Goal: Navigation & Orientation: Understand site structure

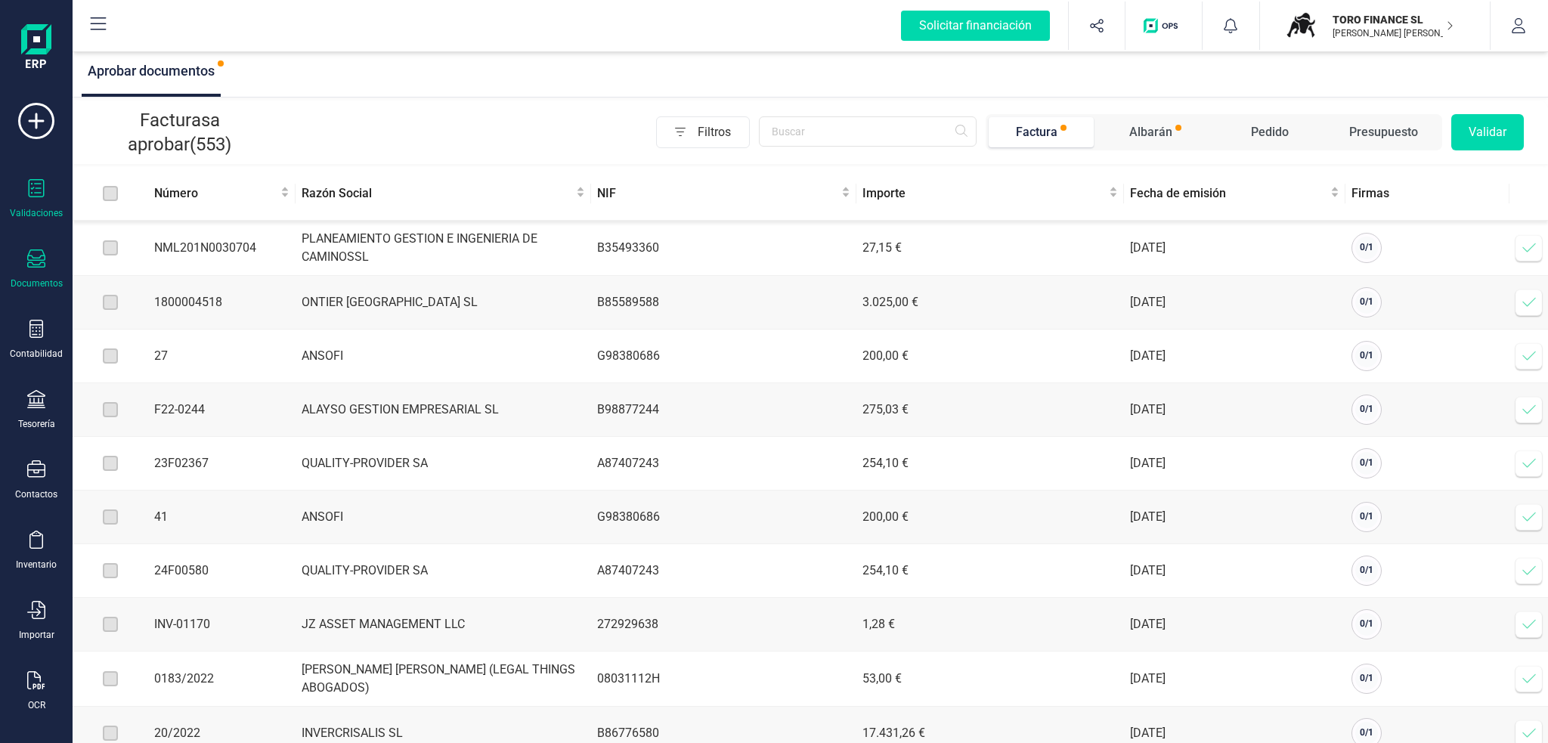
click at [36, 274] on div "Documentos" at bounding box center [36, 269] width 60 height 40
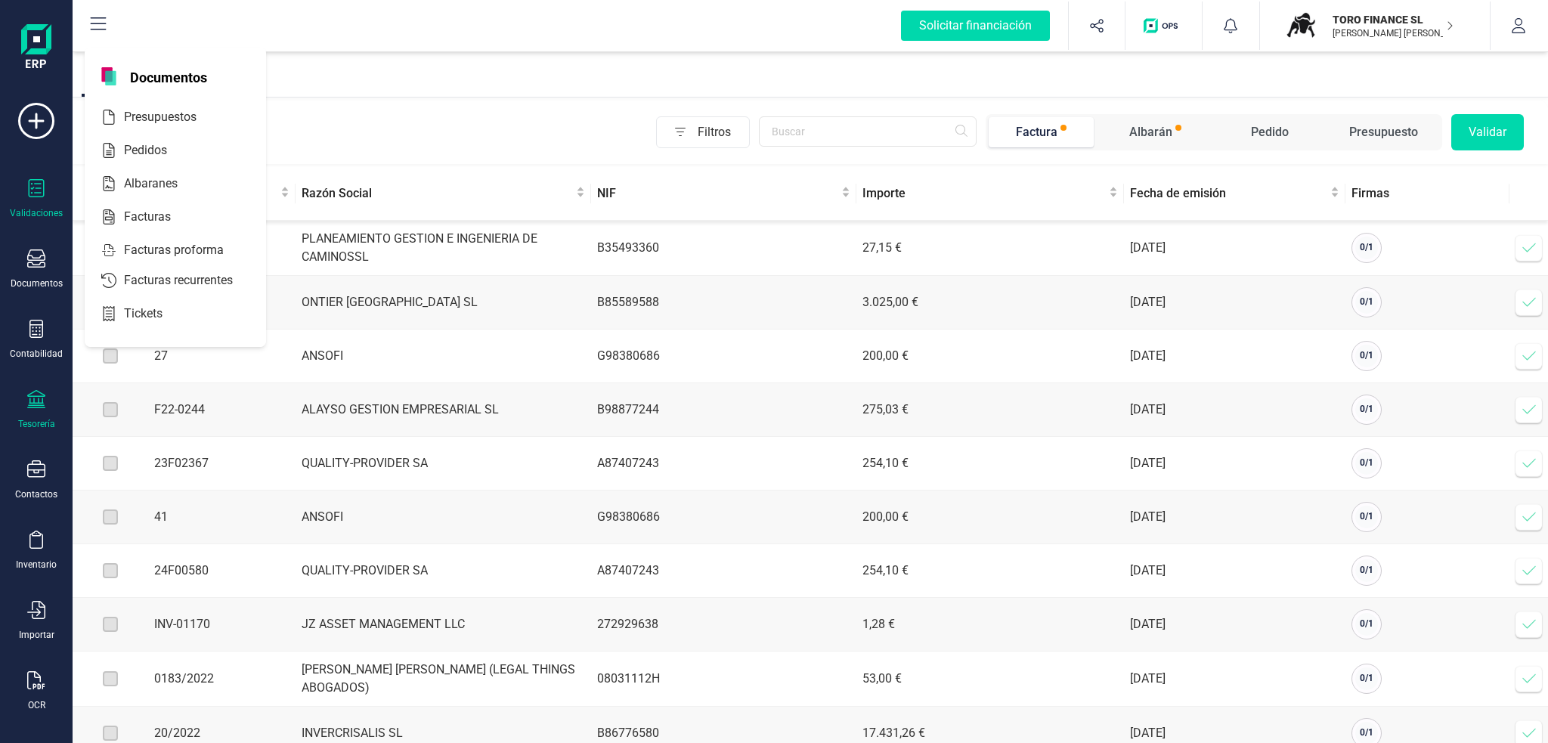
click at [39, 420] on div "Tesorería" at bounding box center [36, 424] width 37 height 12
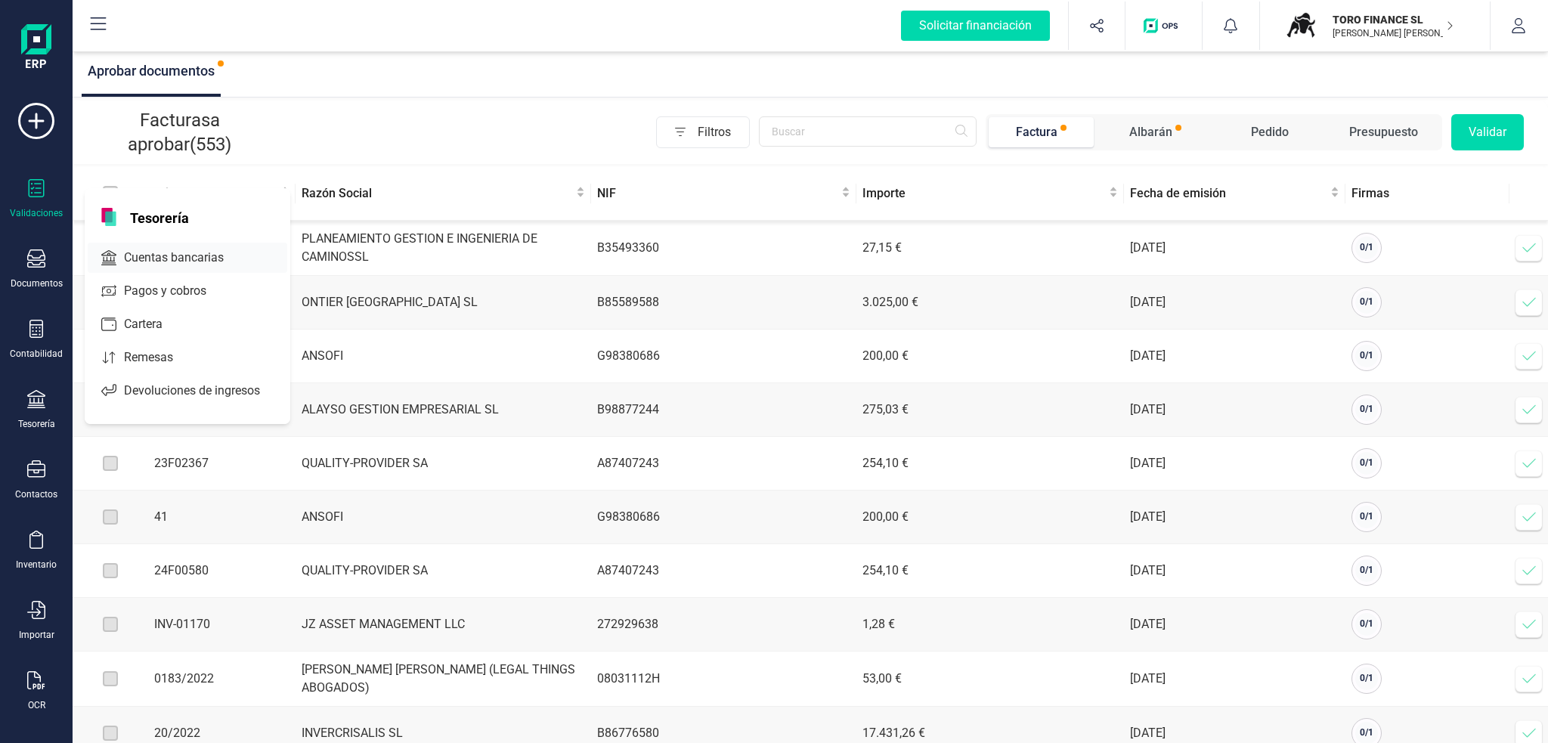
click at [198, 269] on div "Cuentas bancarias" at bounding box center [188, 258] width 200 height 30
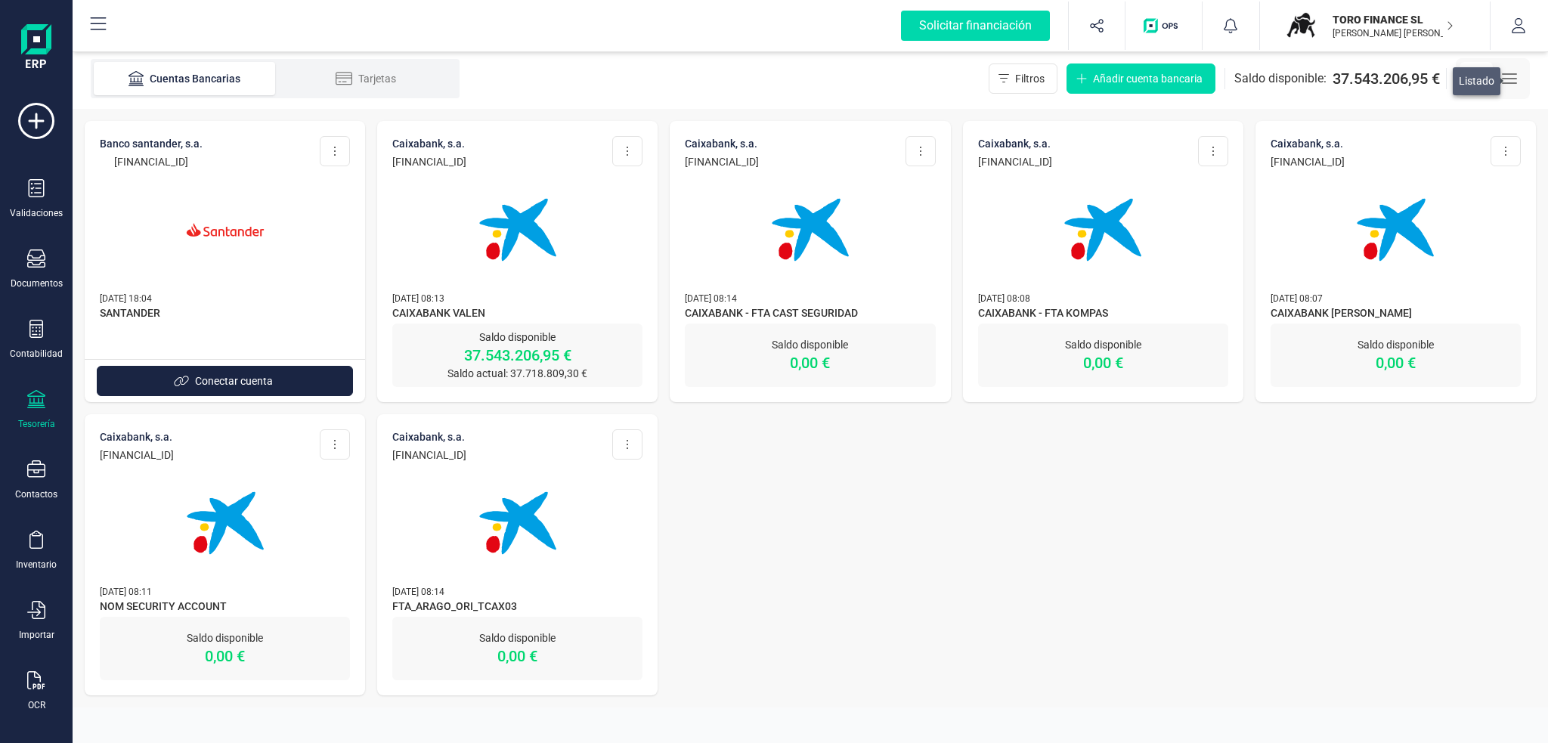
click at [1526, 66] on div at bounding box center [1493, 78] width 74 height 41
click at [1515, 73] on icon "button" at bounding box center [1509, 79] width 18 height 18
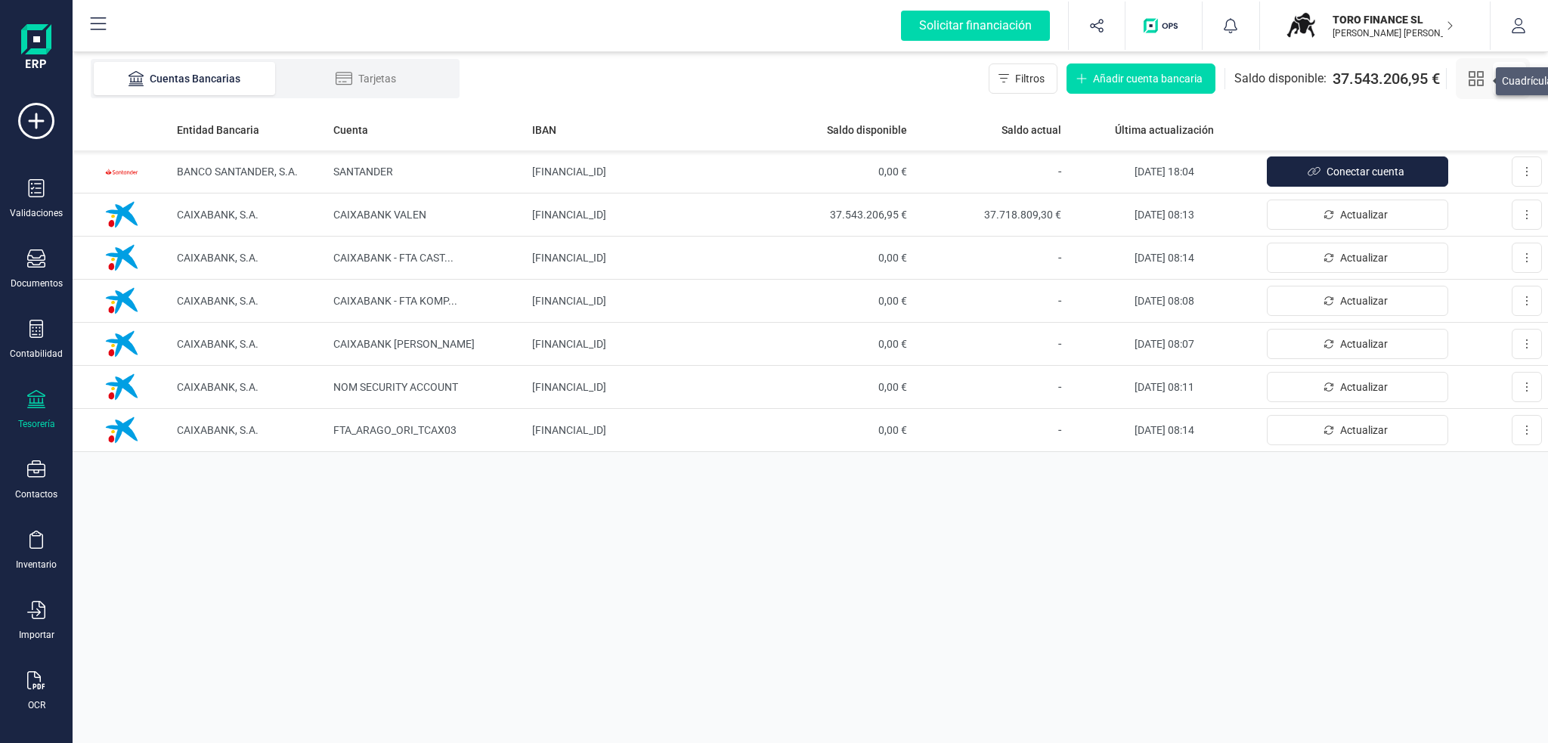
click at [1460, 72] on button "button" at bounding box center [1475, 78] width 33 height 33
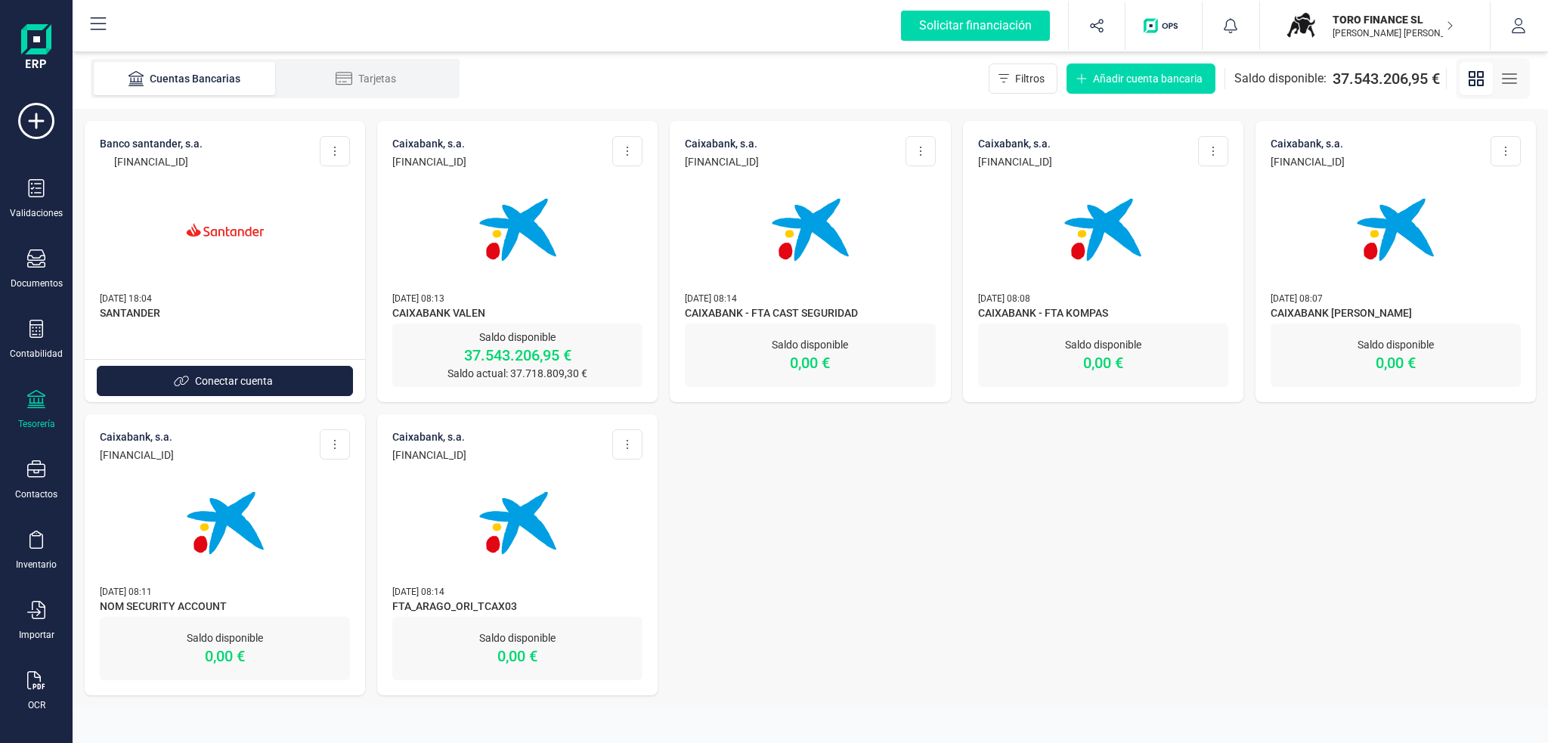
click at [528, 289] on img at bounding box center [517, 229] width 127 height 127
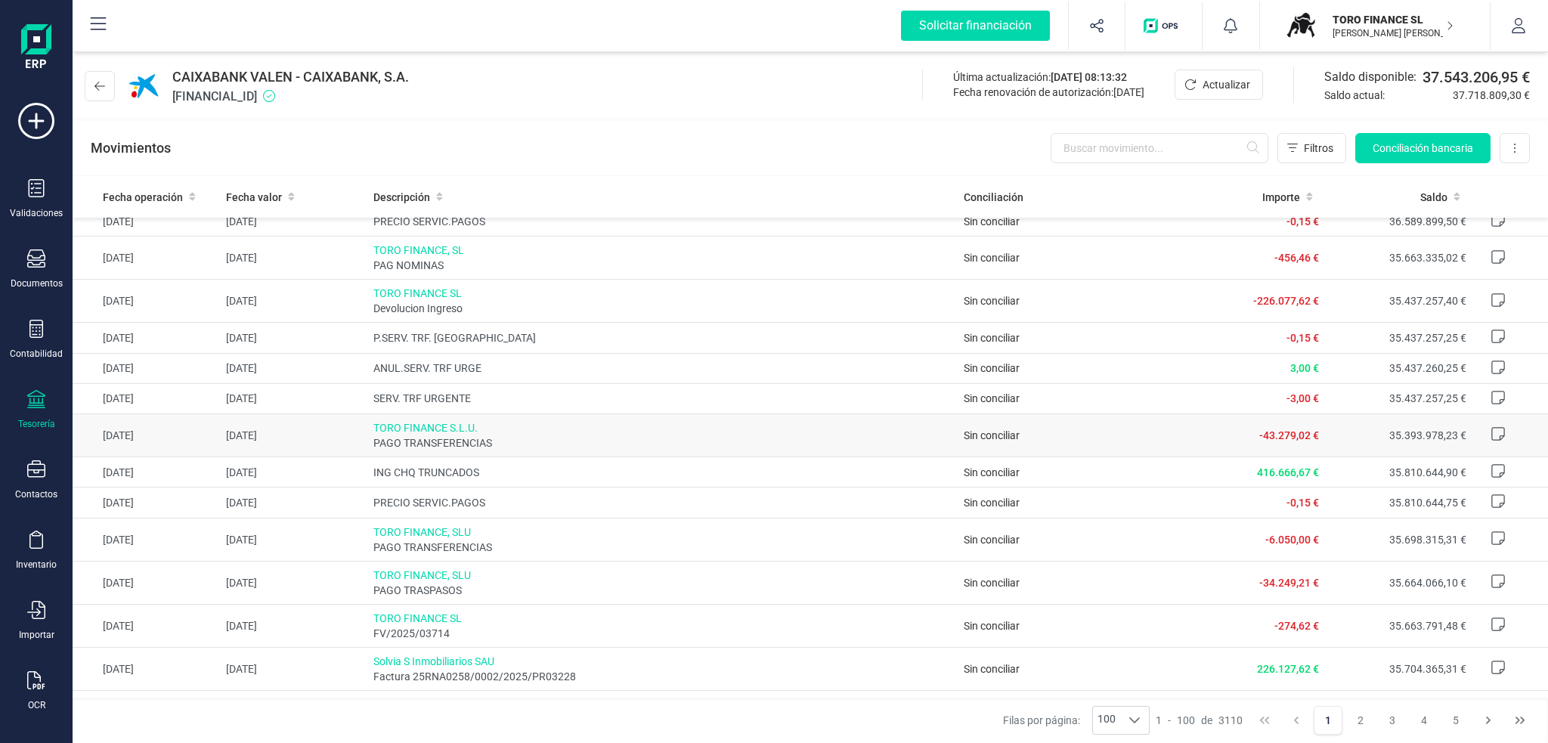
scroll to position [1436, 0]
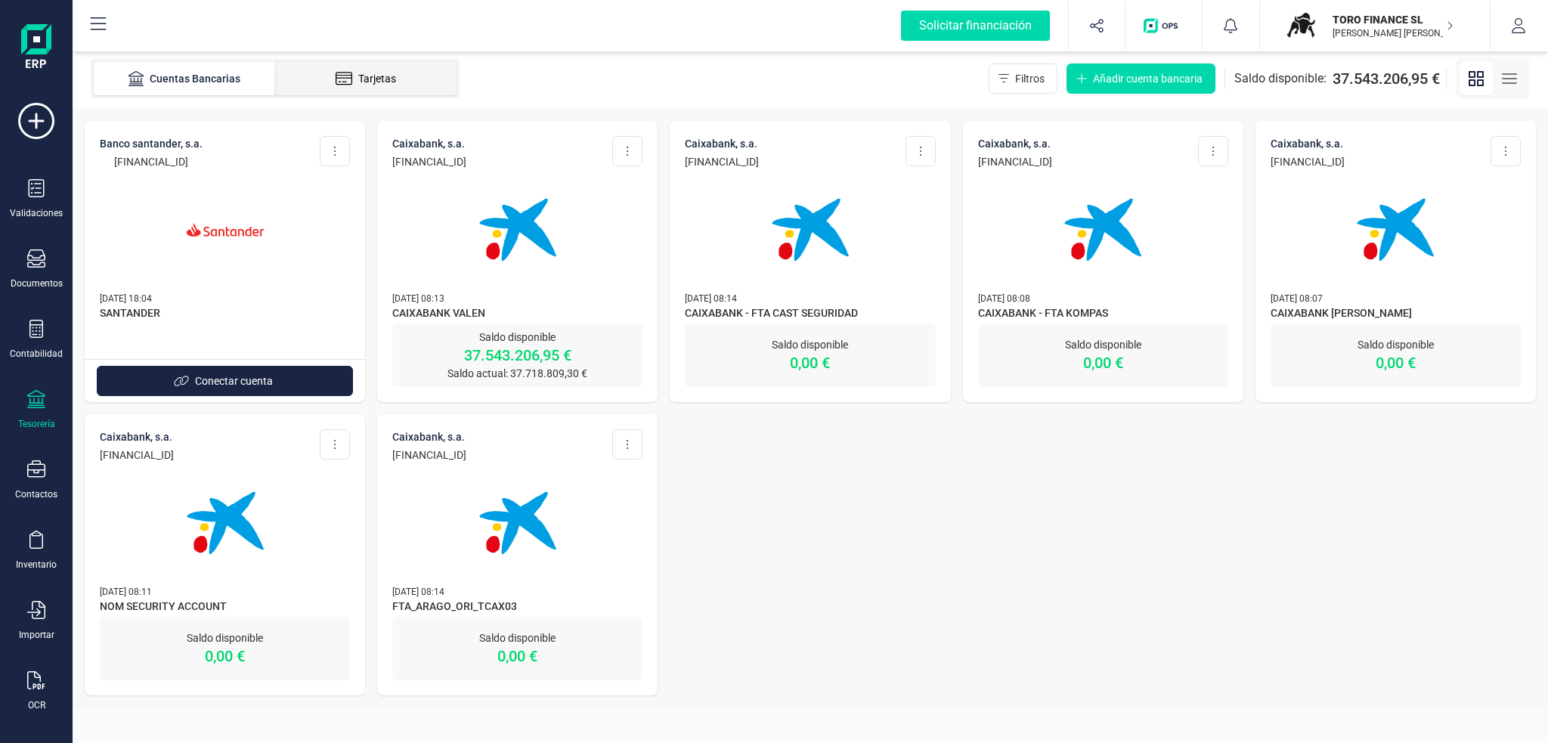
click at [349, 66] on li "Tarjetas" at bounding box center [365, 78] width 181 height 33
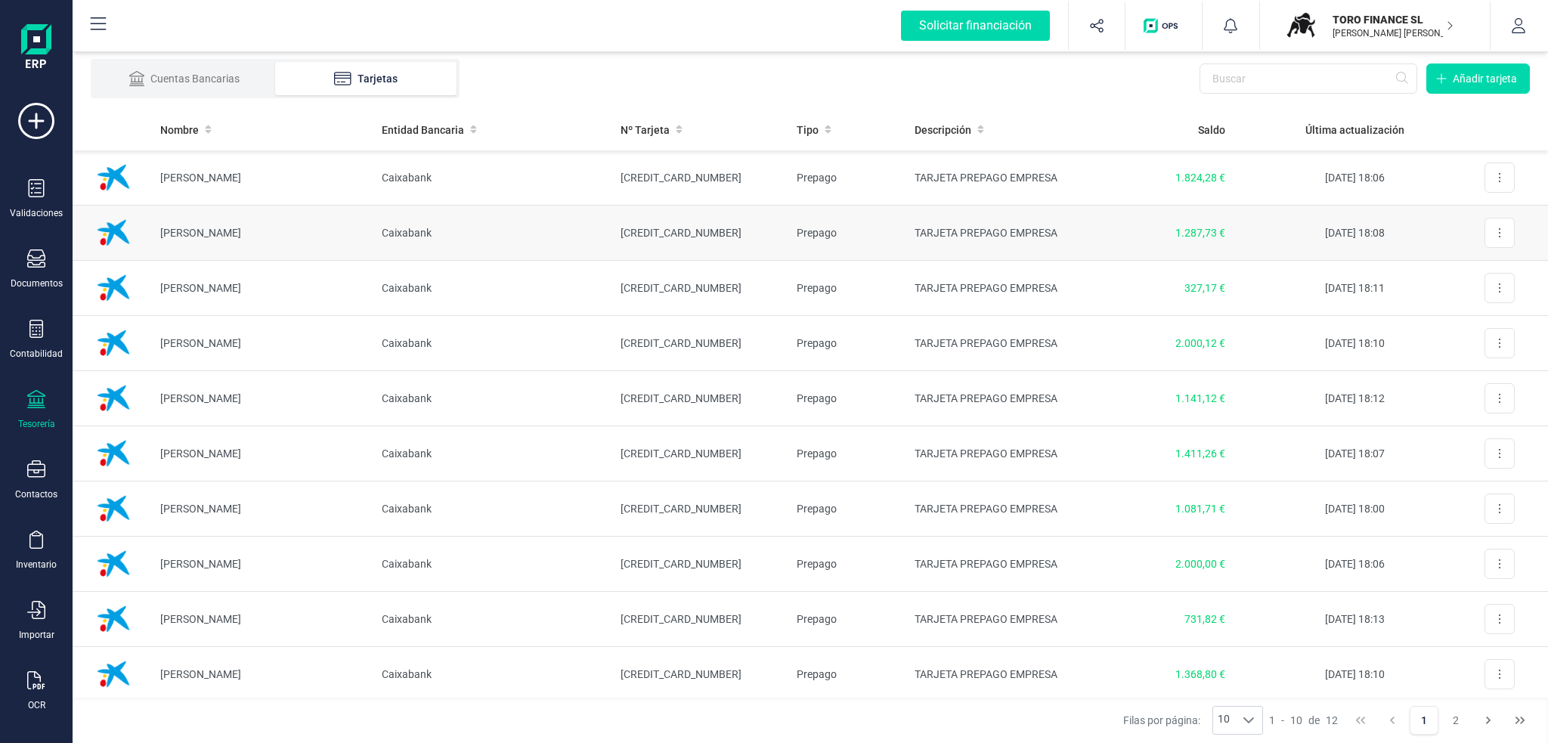
click at [266, 233] on td "[PERSON_NAME]" at bounding box center [258, 233] width 221 height 55
click at [507, 352] on td "Caixabank" at bounding box center [490, 343] width 240 height 55
click at [507, 519] on td "Caixabank" at bounding box center [490, 508] width 240 height 55
click at [209, 80] on div "Cuentas Bancarias" at bounding box center [184, 78] width 121 height 15
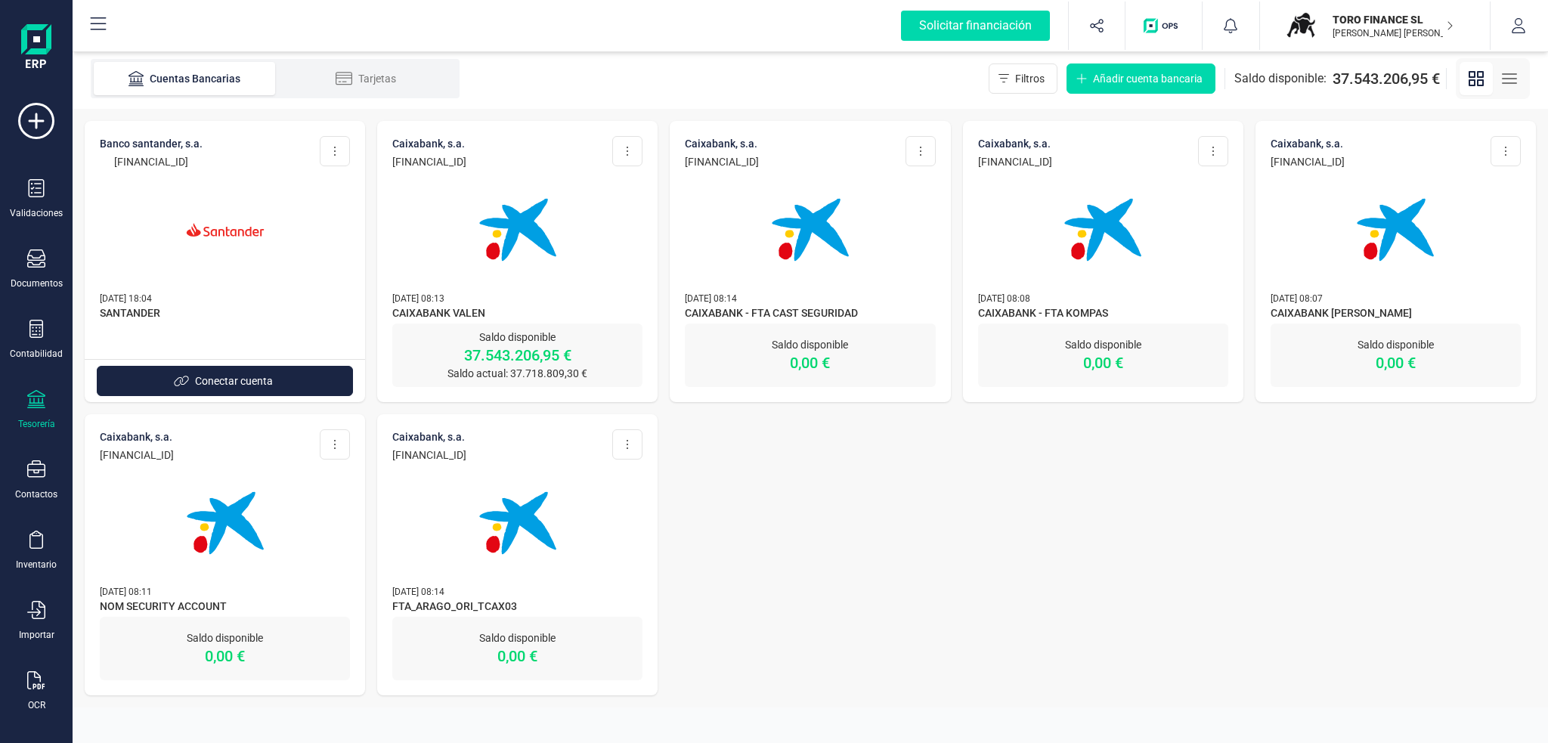
click at [42, 413] on div "Tesorería" at bounding box center [36, 410] width 60 height 40
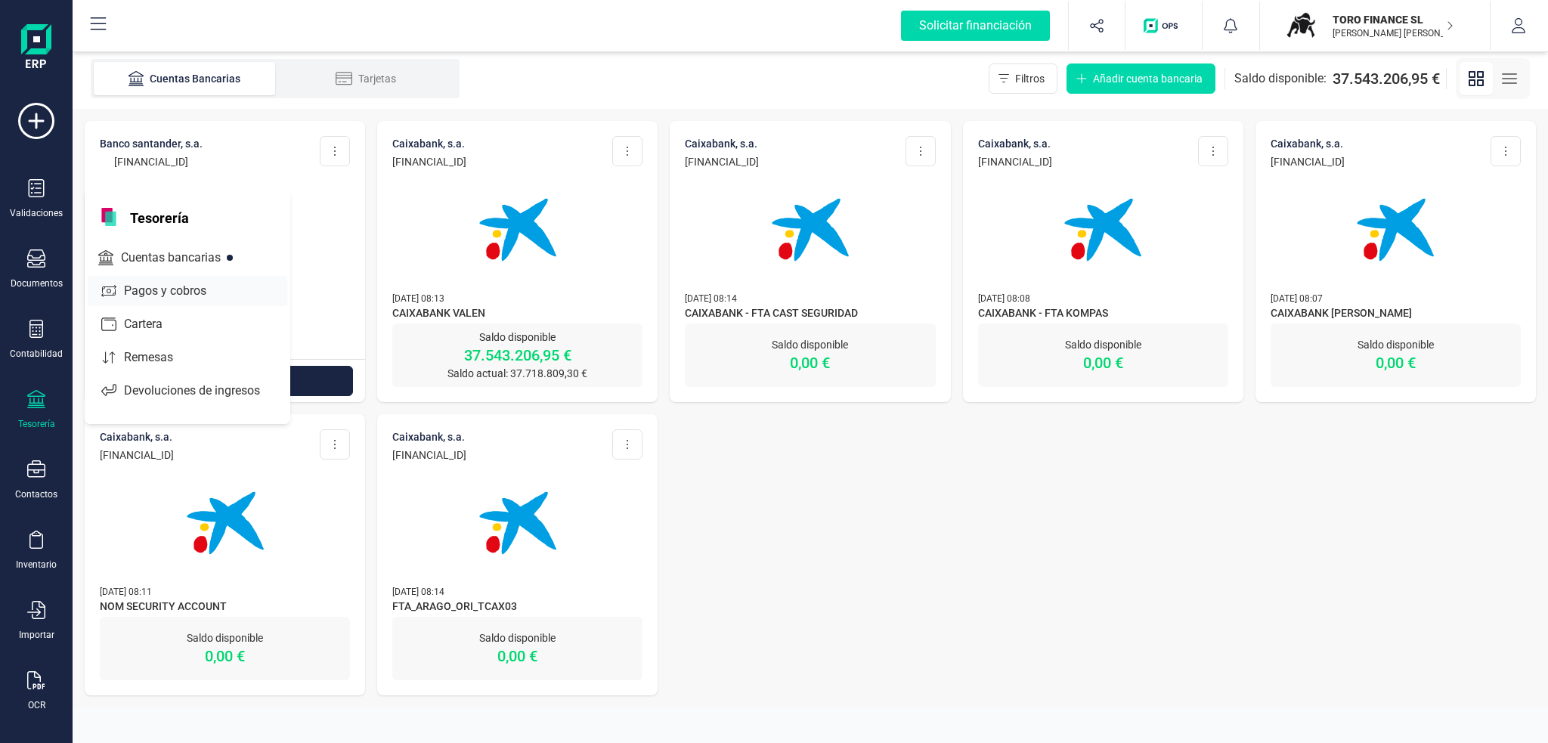
click at [209, 282] on span "Pagos y cobros" at bounding box center [176, 291] width 116 height 18
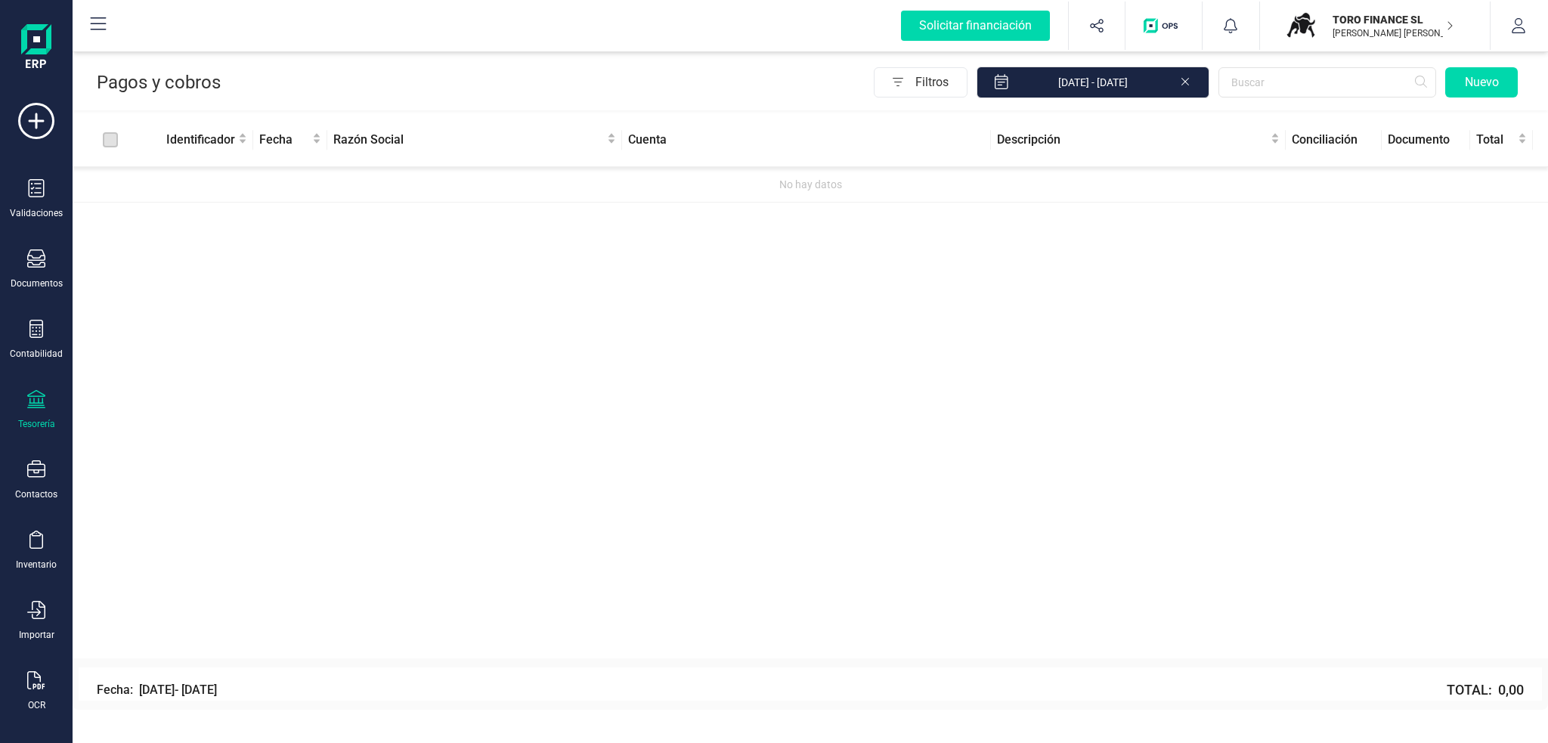
drag, startPoint x: 33, startPoint y: 426, endPoint x: 35, endPoint y: 410, distance: 15.2
click at [33, 425] on div "Tesorería" at bounding box center [36, 424] width 37 height 12
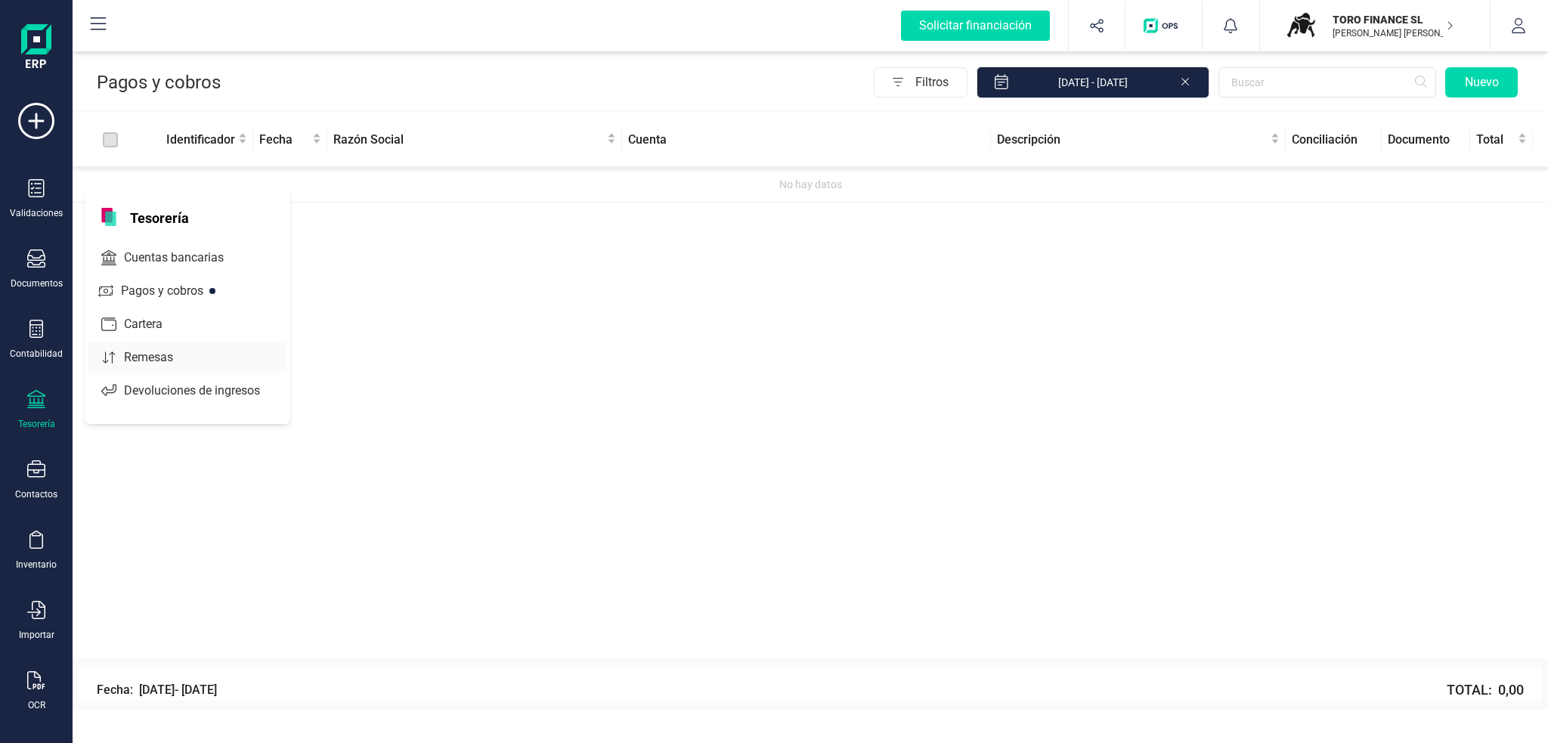
click at [248, 345] on div "Remesas" at bounding box center [188, 357] width 200 height 30
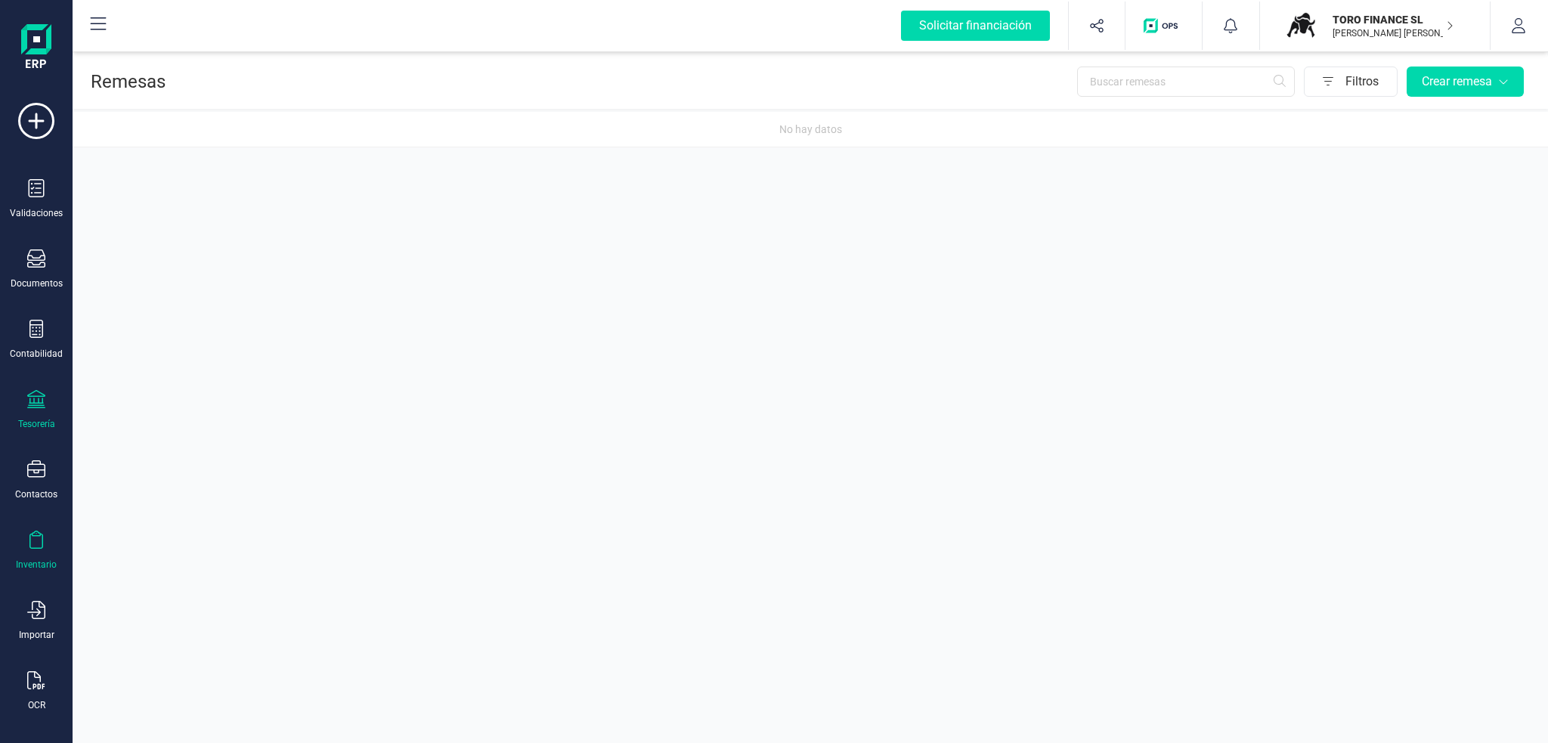
click at [33, 537] on icon at bounding box center [36, 540] width 18 height 18
click at [138, 394] on span "Artículos" at bounding box center [158, 398] width 80 height 18
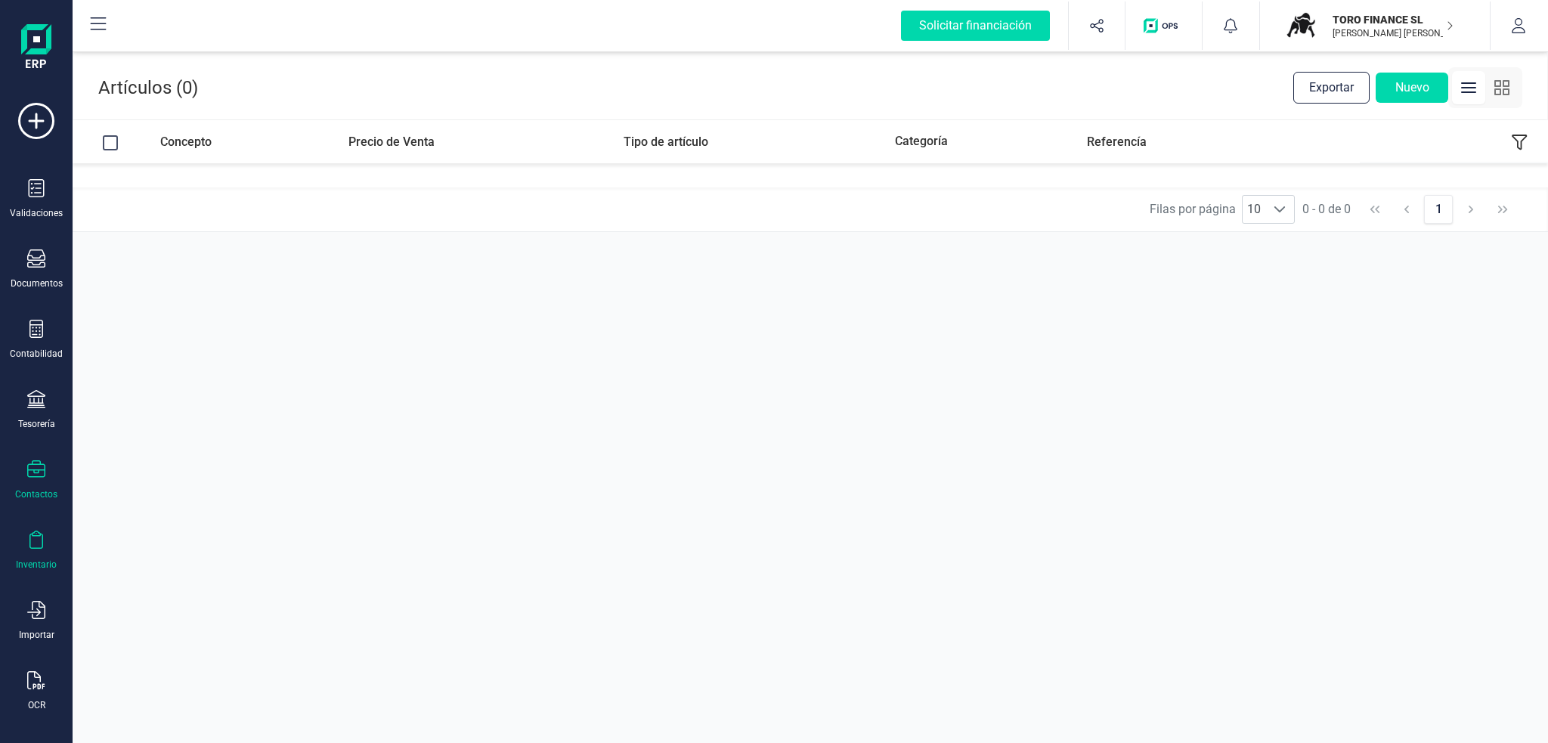
click at [41, 468] on icon at bounding box center [36, 469] width 18 height 18
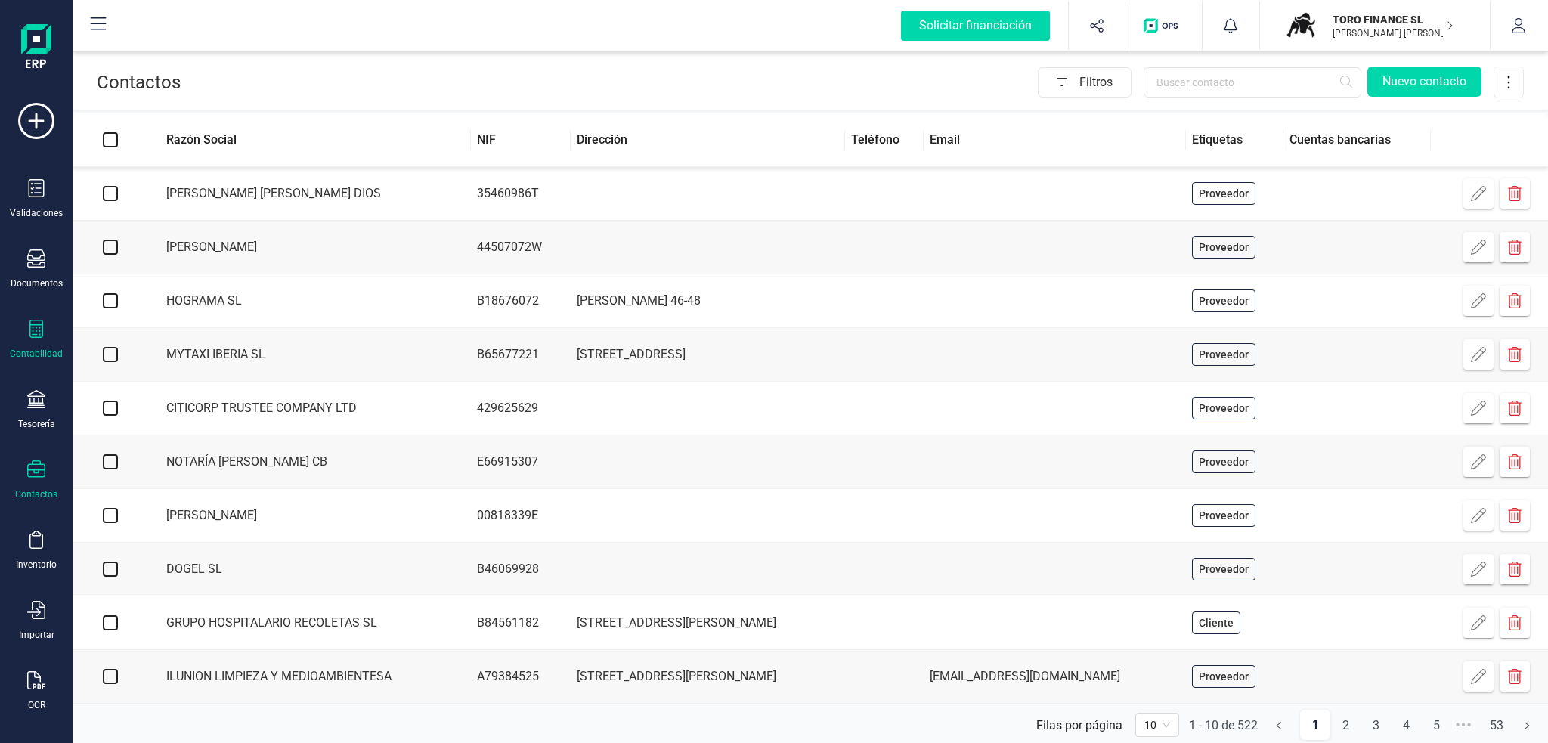
click at [33, 352] on div "Contabilidad" at bounding box center [36, 354] width 53 height 12
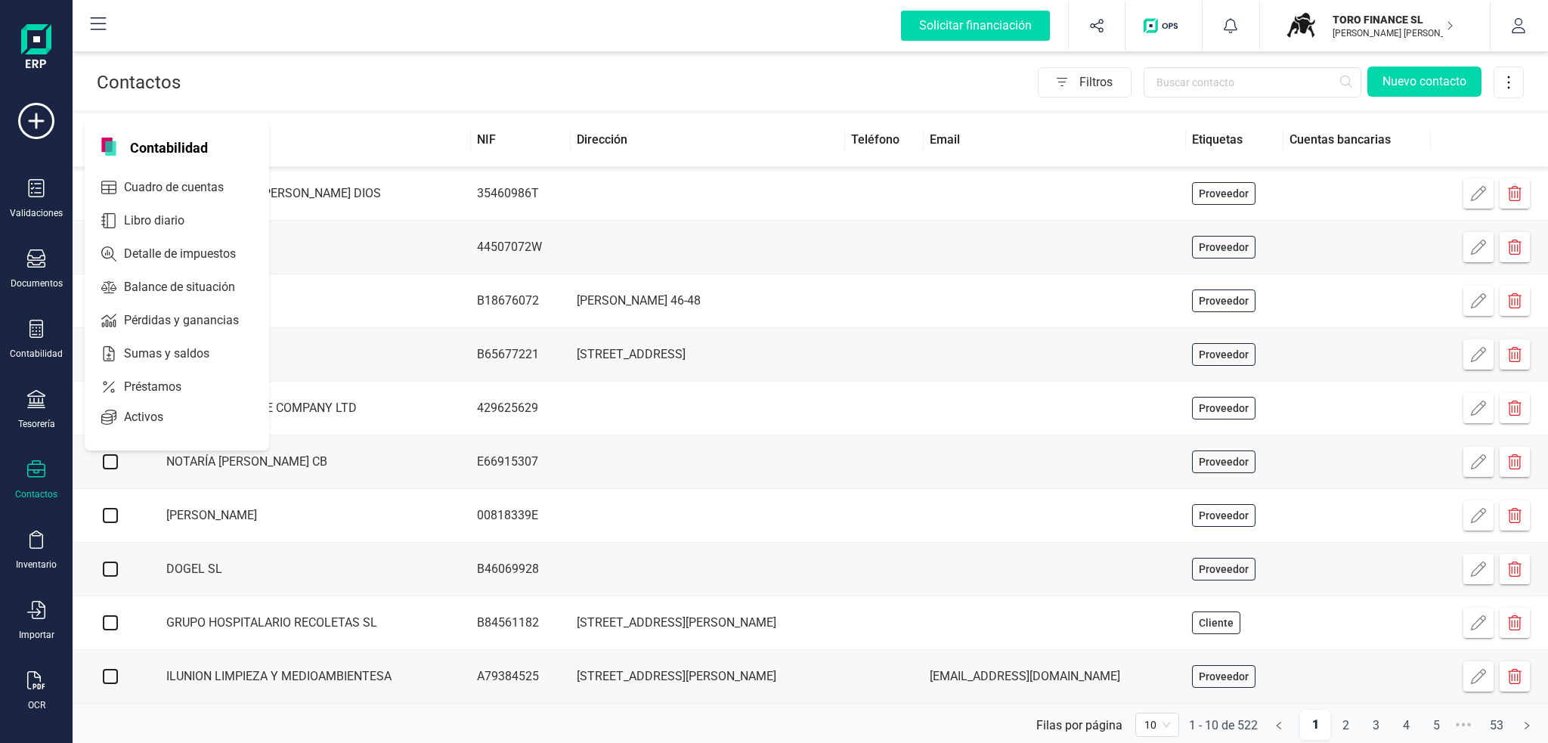
click at [168, 183] on span "Cuadro de cuentas" at bounding box center [184, 187] width 133 height 18
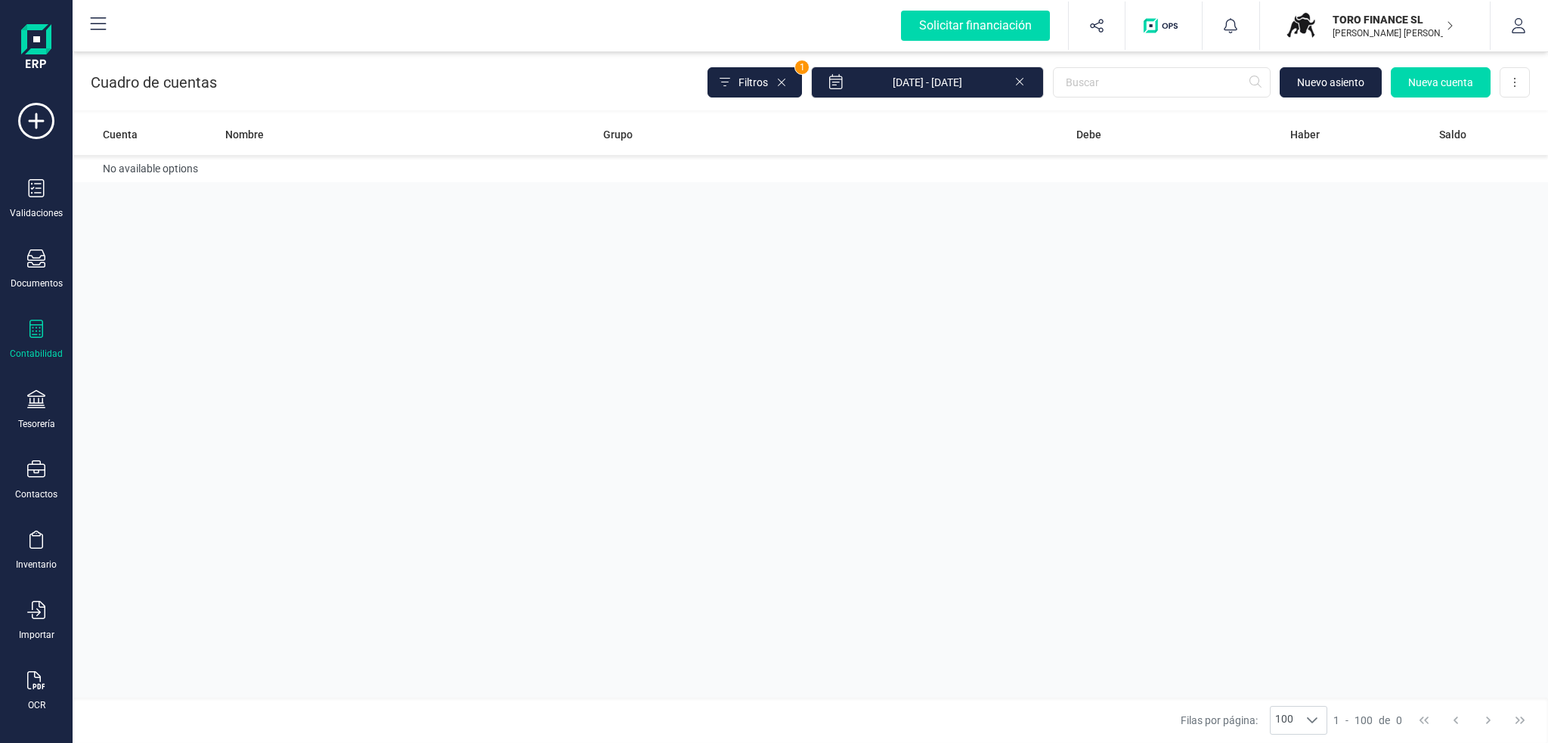
click at [51, 333] on div "Contabilidad" at bounding box center [36, 340] width 60 height 40
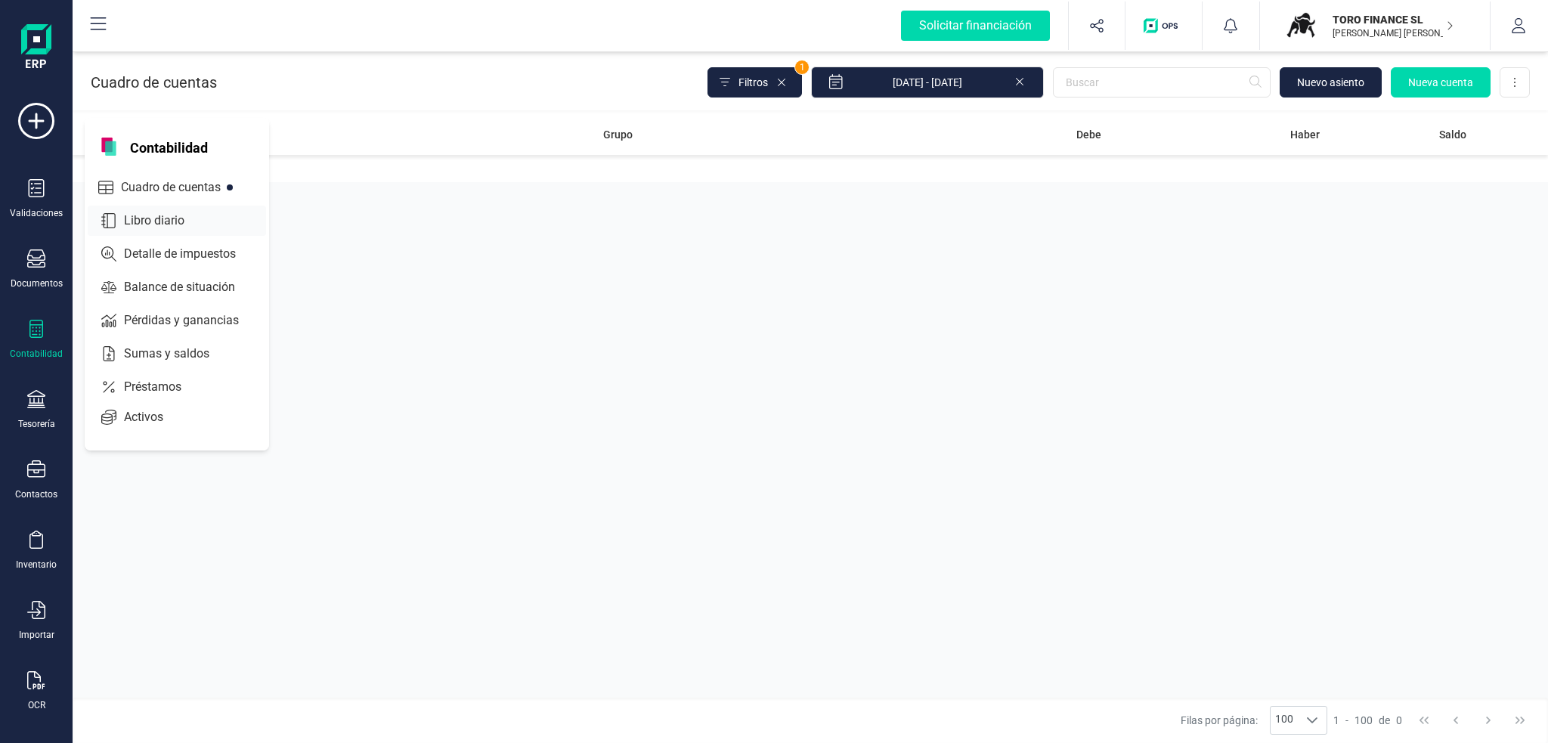
click at [223, 216] on div "Libro diario" at bounding box center [177, 221] width 178 height 30
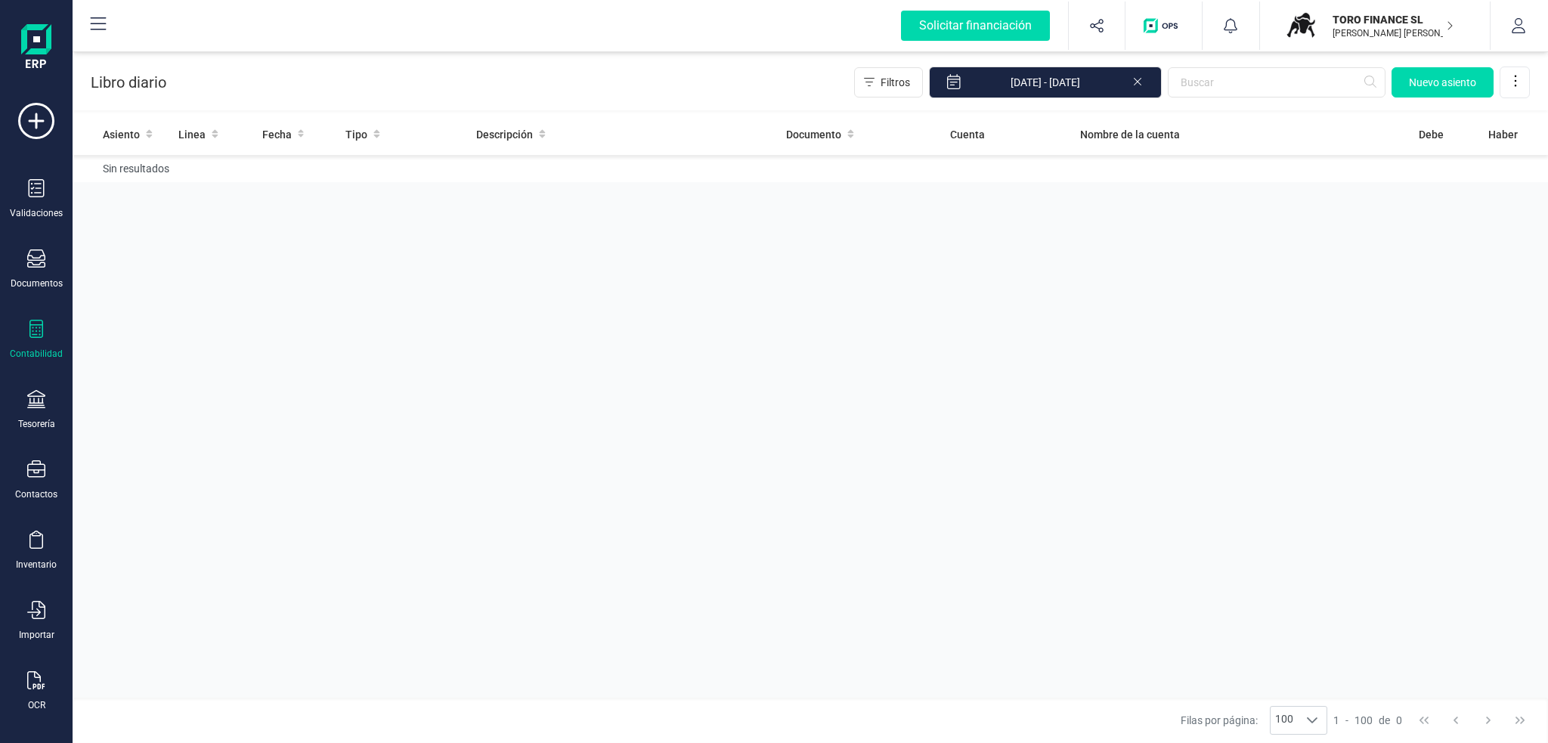
click at [46, 336] on div "Contabilidad" at bounding box center [36, 340] width 60 height 40
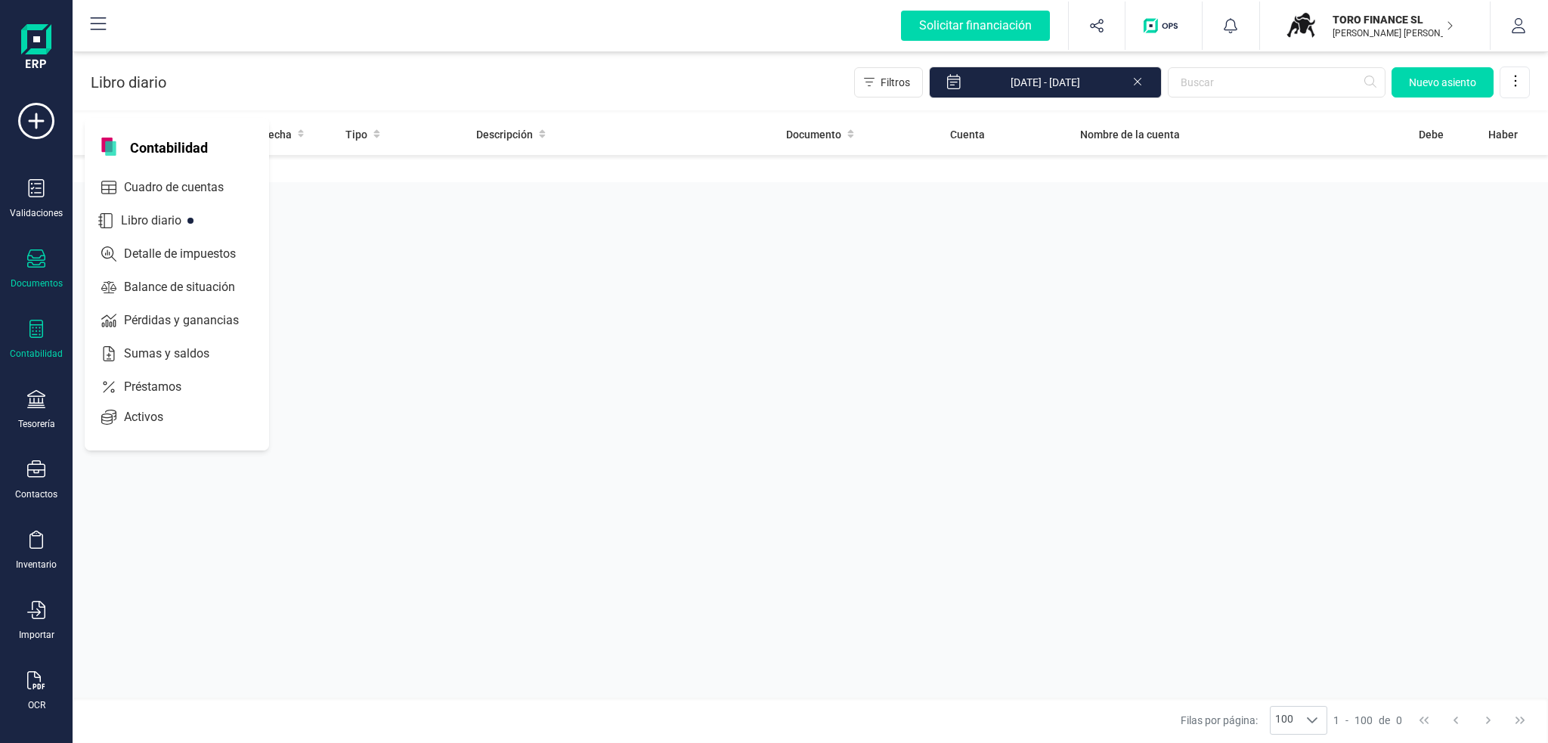
click at [30, 266] on icon at bounding box center [36, 258] width 18 height 18
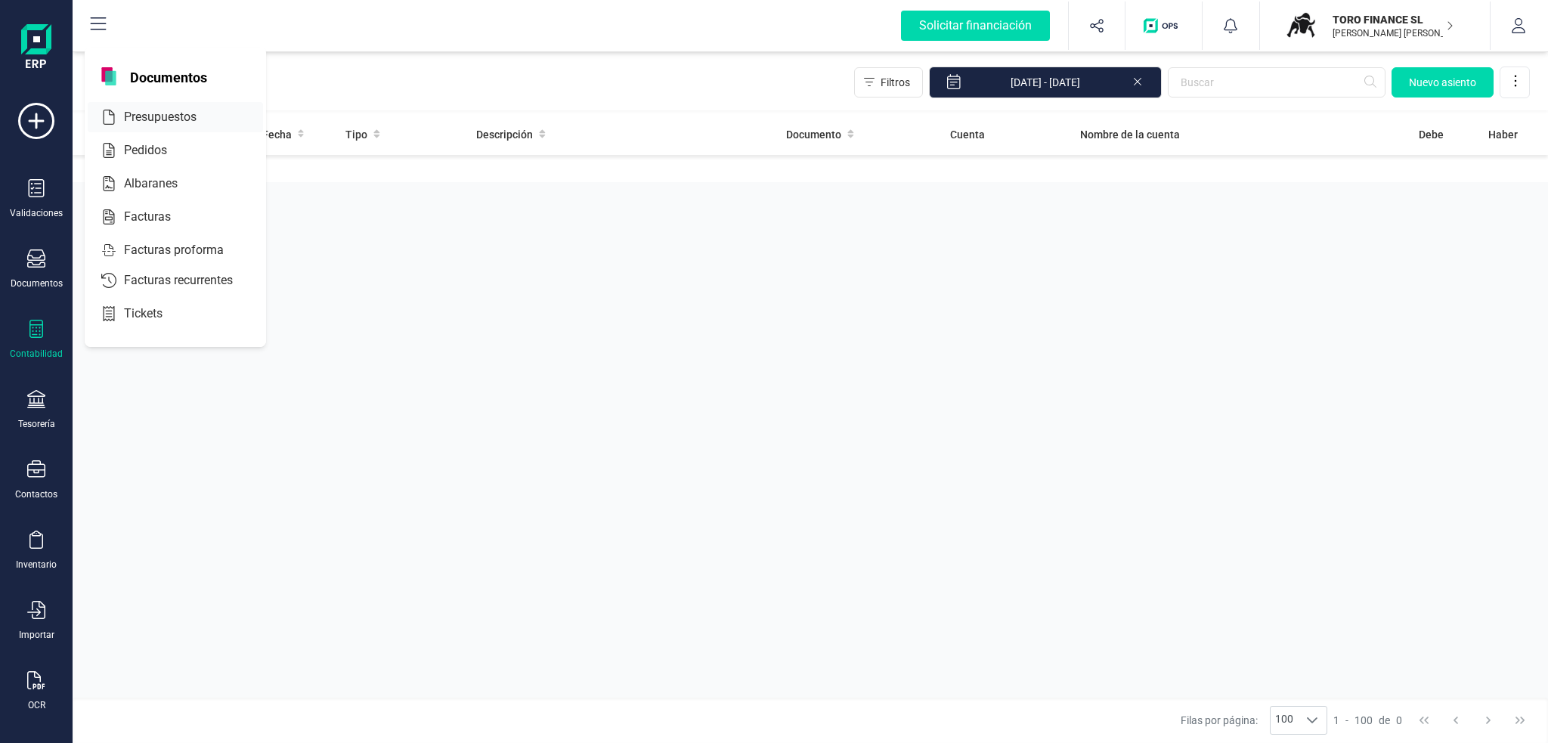
click at [159, 121] on span "Presupuestos" at bounding box center [171, 117] width 106 height 18
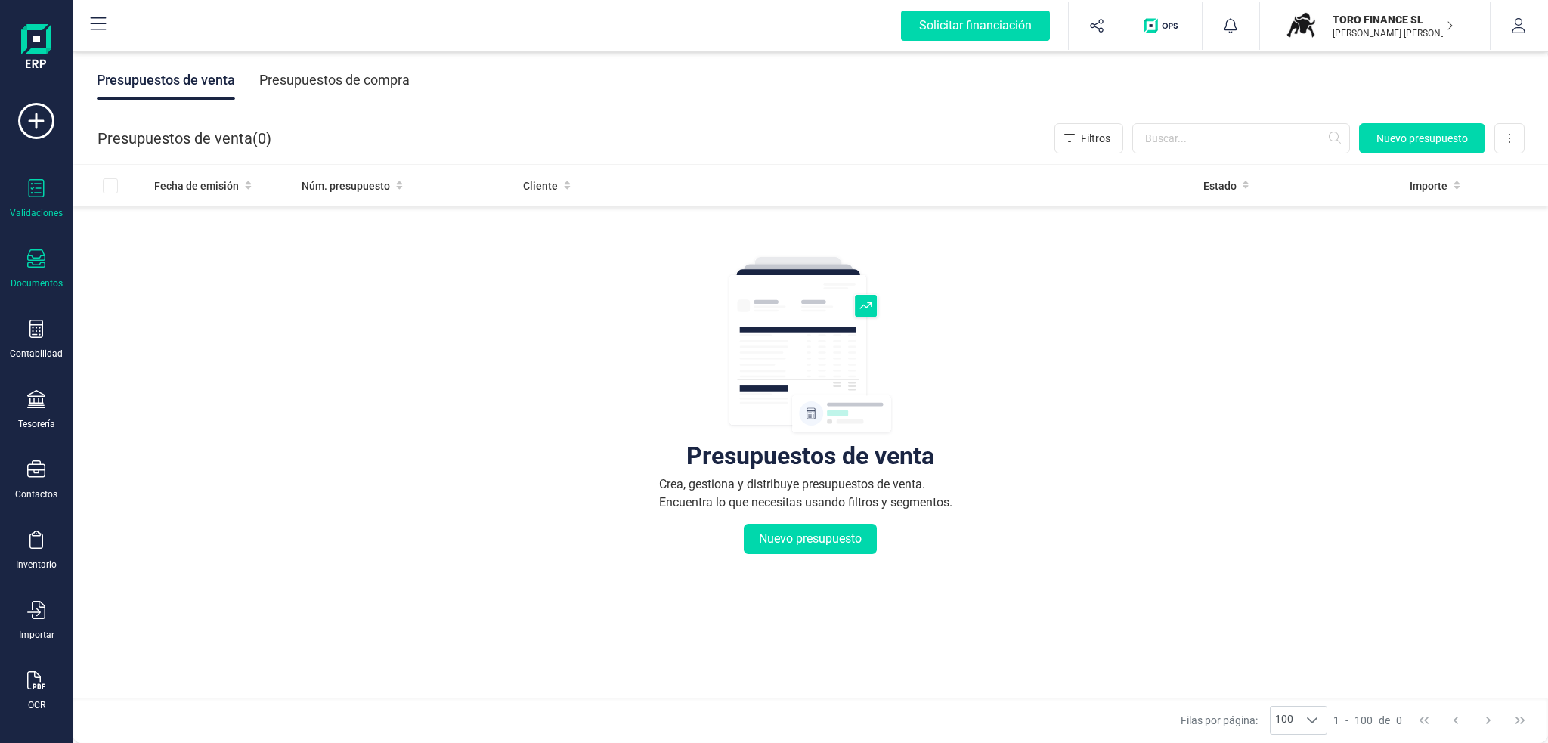
click at [51, 200] on div "Validaciones" at bounding box center [36, 199] width 60 height 40
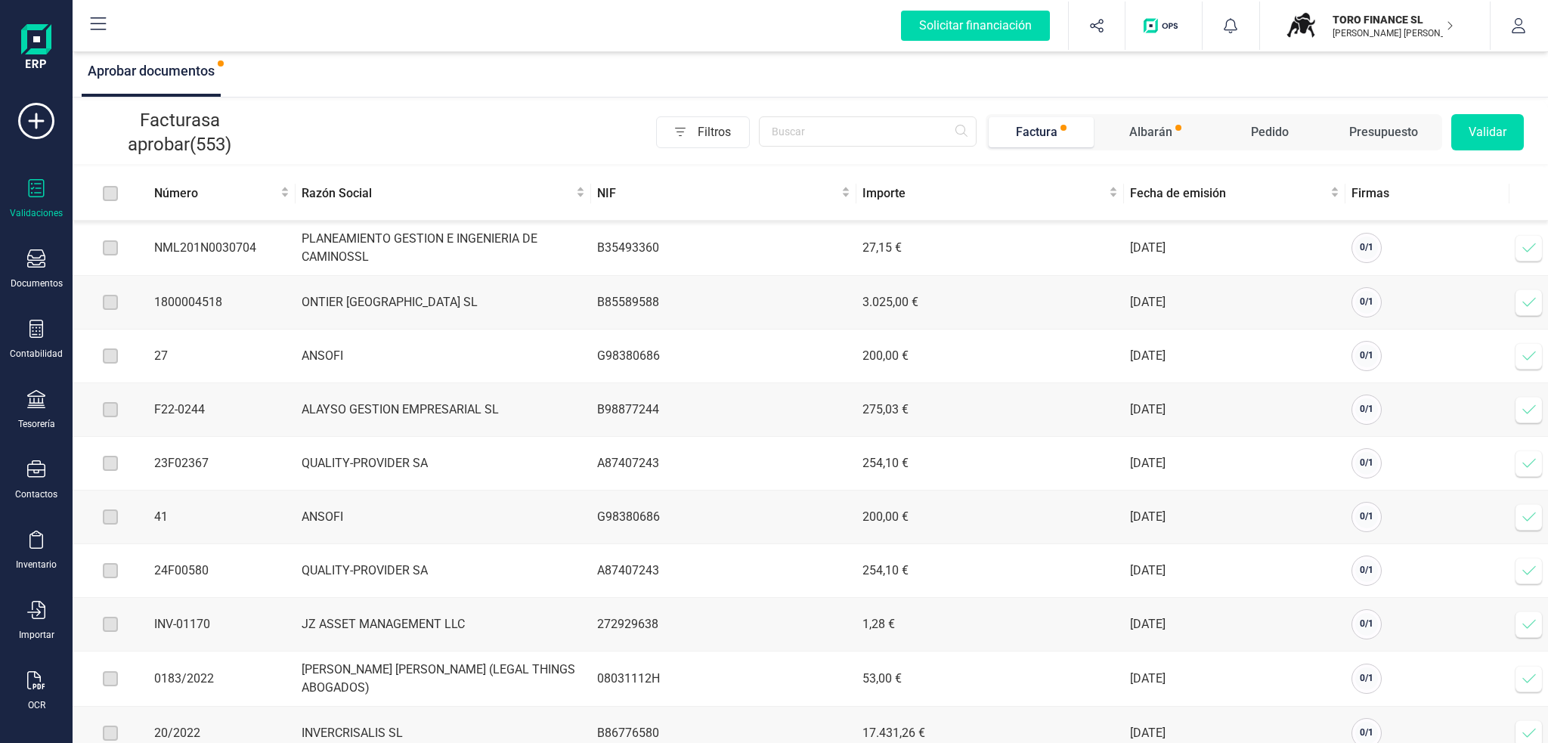
click at [1147, 144] on span "Albarán" at bounding box center [1155, 132] width 105 height 30
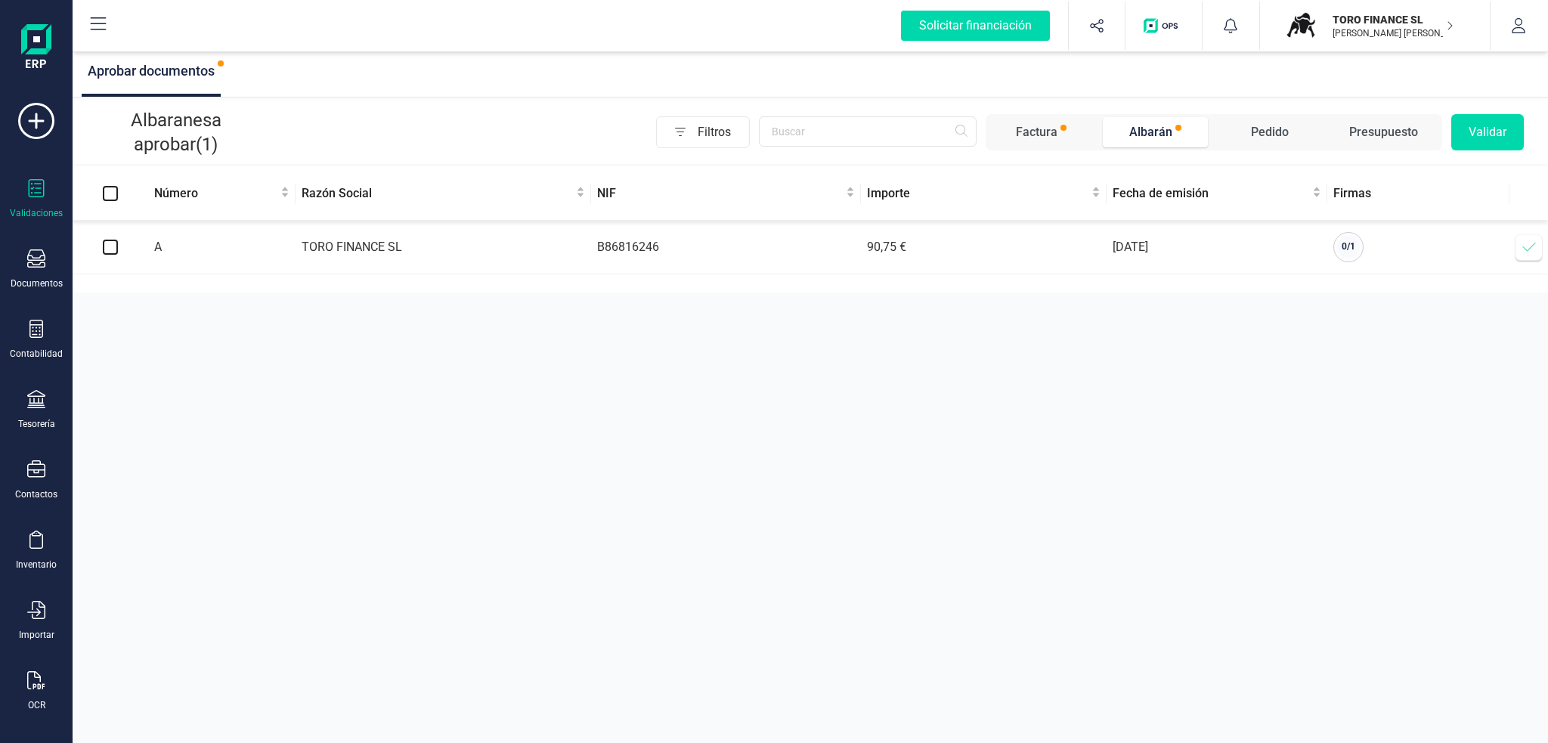
click at [1301, 126] on span "Pedido" at bounding box center [1269, 132] width 105 height 30
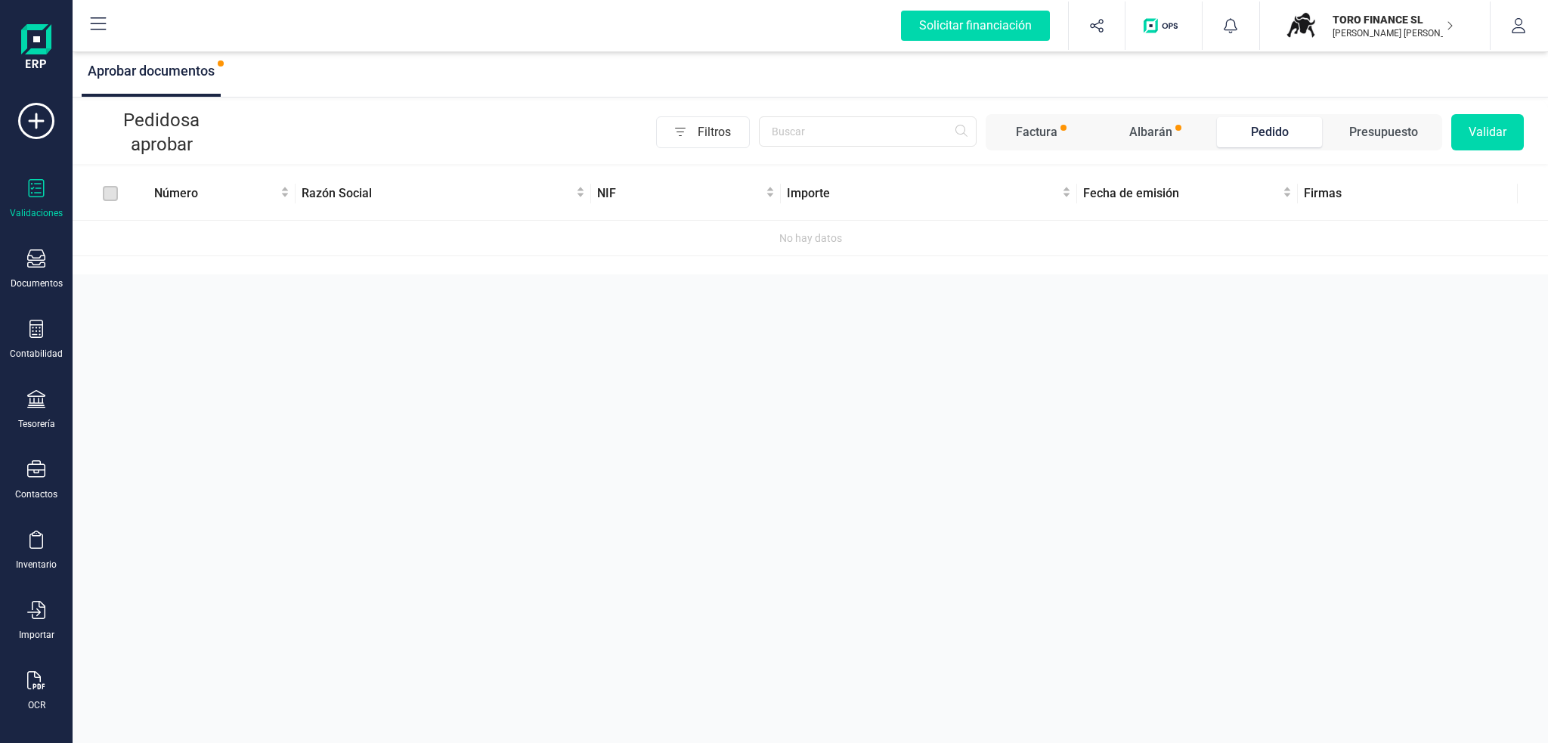
click at [1401, 130] on div "Presupuesto" at bounding box center [1383, 132] width 69 height 18
click at [1384, 22] on p "TORO FINANCE SL" at bounding box center [1392, 19] width 121 height 15
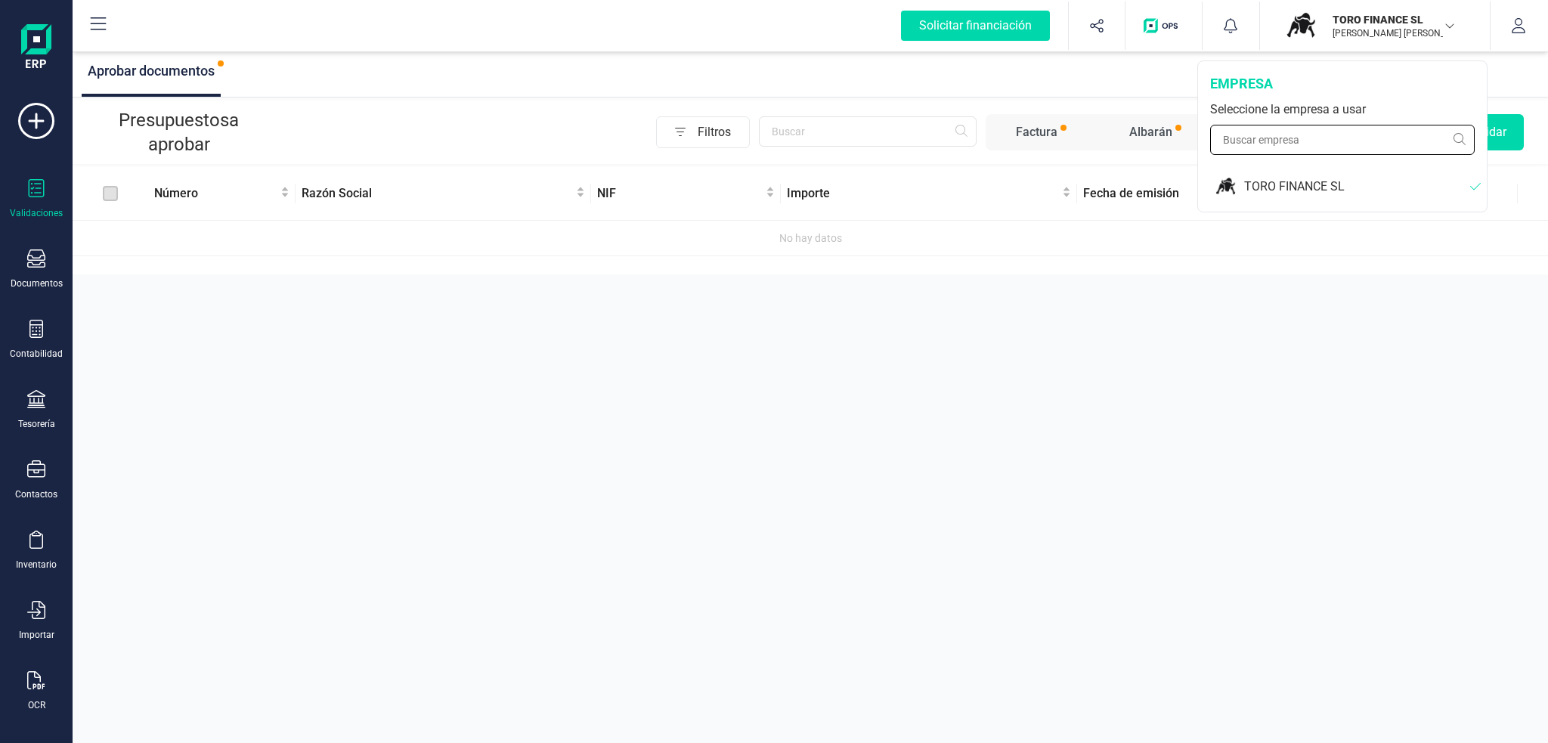
click at [1379, 130] on input "text" at bounding box center [1342, 140] width 265 height 30
click at [1378, 419] on div "Aprobar documentos Presupuestos a aprobar Filtros Factura Albarán Pedido Presup…" at bounding box center [810, 371] width 1475 height 743
